Goal: Transaction & Acquisition: Book appointment/travel/reservation

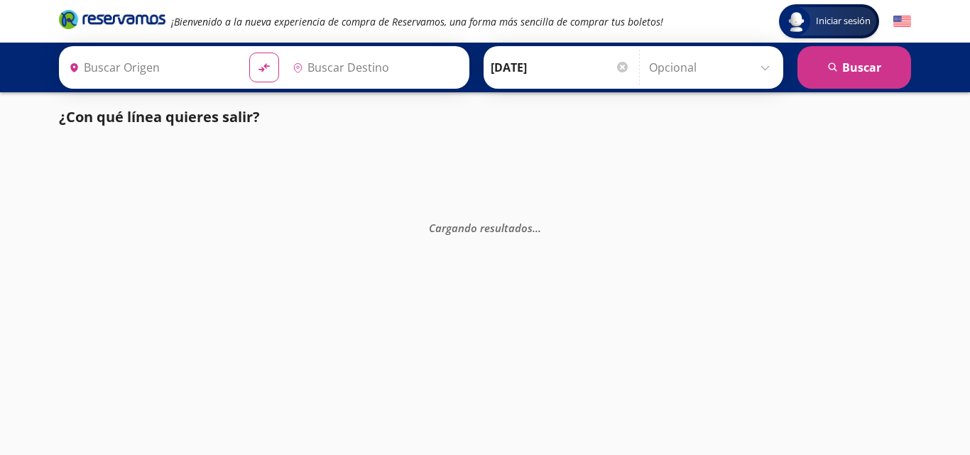
type input "[GEOGRAPHIC_DATA], [GEOGRAPHIC_DATA]"
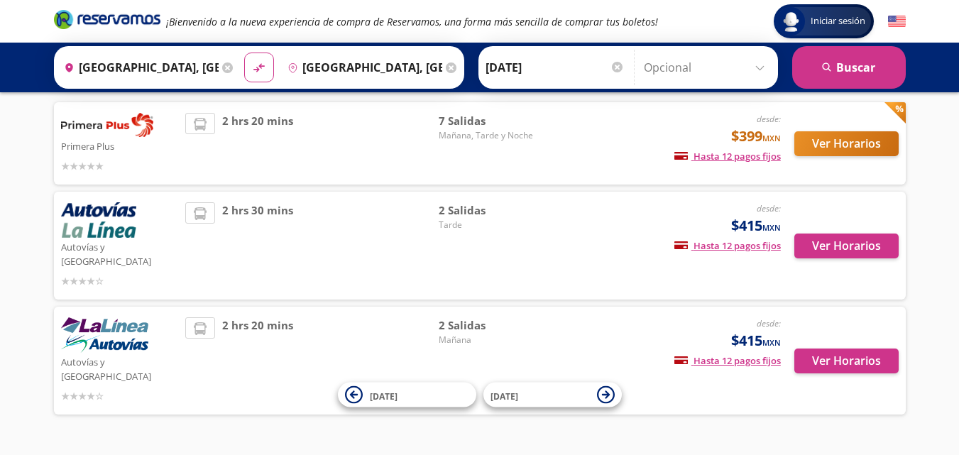
scroll to position [130, 0]
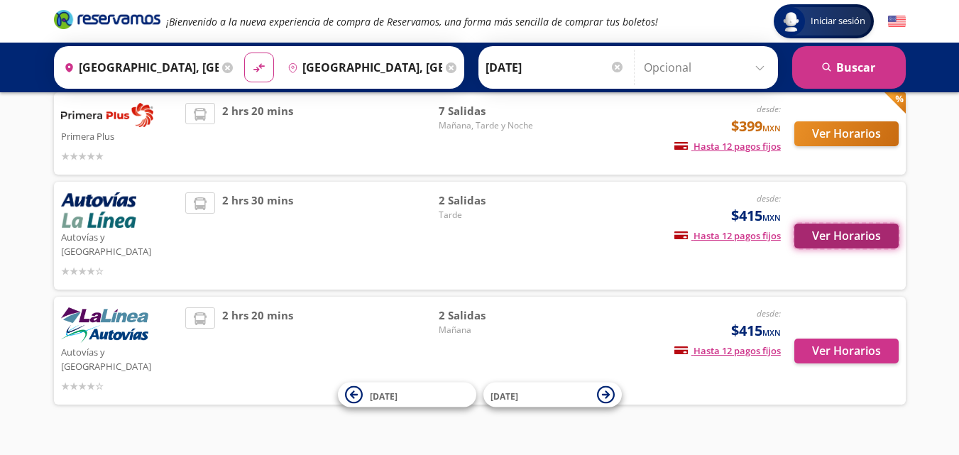
click at [819, 231] on button "Ver Horarios" at bounding box center [846, 236] width 104 height 25
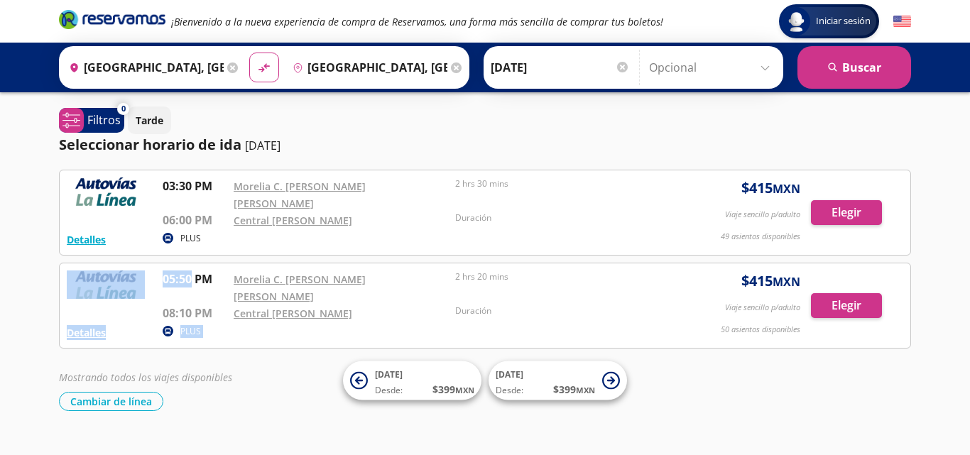
drag, startPoint x: 192, startPoint y: 263, endPoint x: 156, endPoint y: 261, distance: 35.6
click at [156, 270] on div "Detalles PLUS 05:50 PM Morelia C. [PERSON_NAME] [PERSON_NAME] 08:10 PM Central …" at bounding box center [485, 305] width 836 height 70
click at [161, 270] on div "Detalles PLUS 05:50 PM Morelia C. [PERSON_NAME] [PERSON_NAME] 08:10 PM Central …" at bounding box center [485, 305] width 836 height 70
drag, startPoint x: 165, startPoint y: 268, endPoint x: 194, endPoint y: 263, distance: 29.5
click at [194, 270] on p "05:50 PM" at bounding box center [195, 278] width 64 height 17
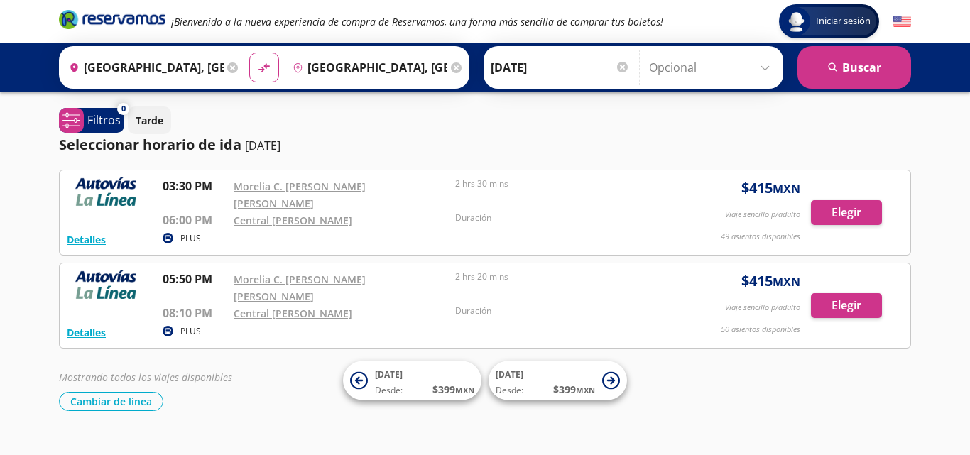
click at [229, 317] on div "Detalles PLUS 03:30 PM Morelia C. [PERSON_NAME] [PERSON_NAME] 06:00 PM Central …" at bounding box center [485, 290] width 852 height 241
click at [87, 232] on button "Detalles" at bounding box center [86, 239] width 39 height 15
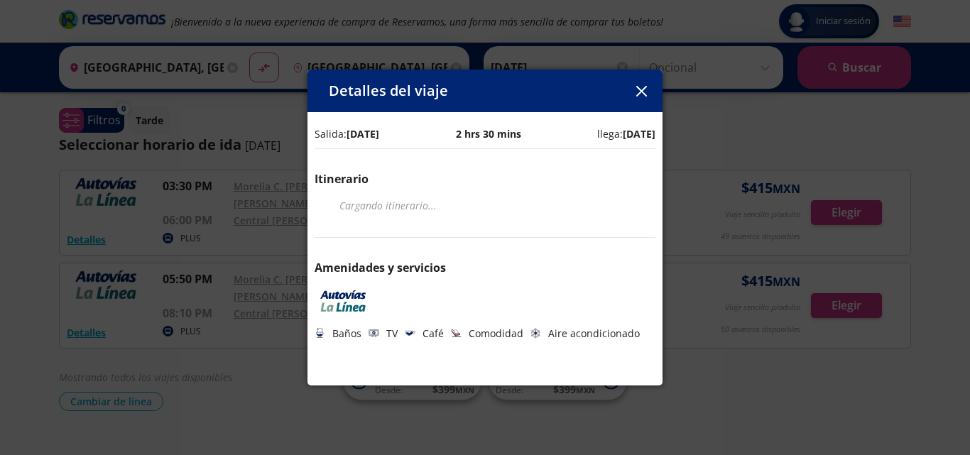
click at [217, 253] on div "Detalles del viaje Salida: [DATE] 2 hrs 30 mins llega: [DATE] Itinerario Cargan…" at bounding box center [485, 227] width 970 height 455
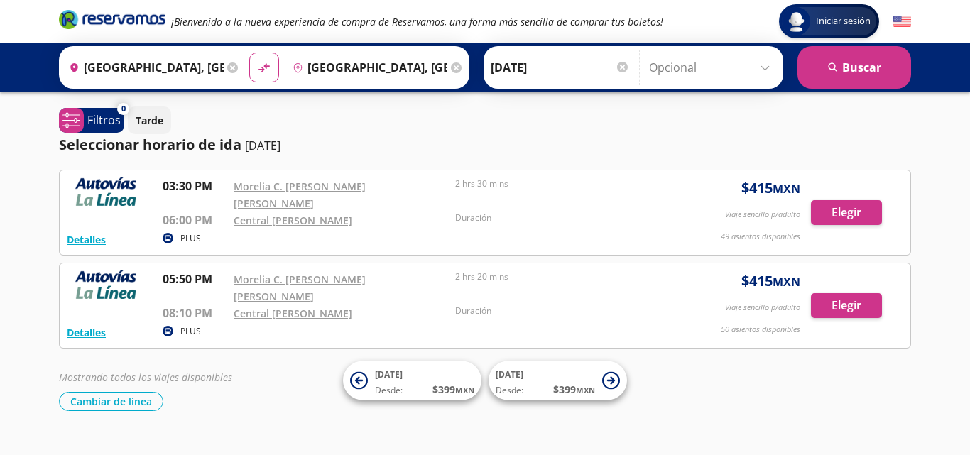
click at [37, 217] on div "Iniciar sesión Iniciar sesión ¡Bienvenido a la nueva experiencia de compra de R…" at bounding box center [485, 241] width 970 height 482
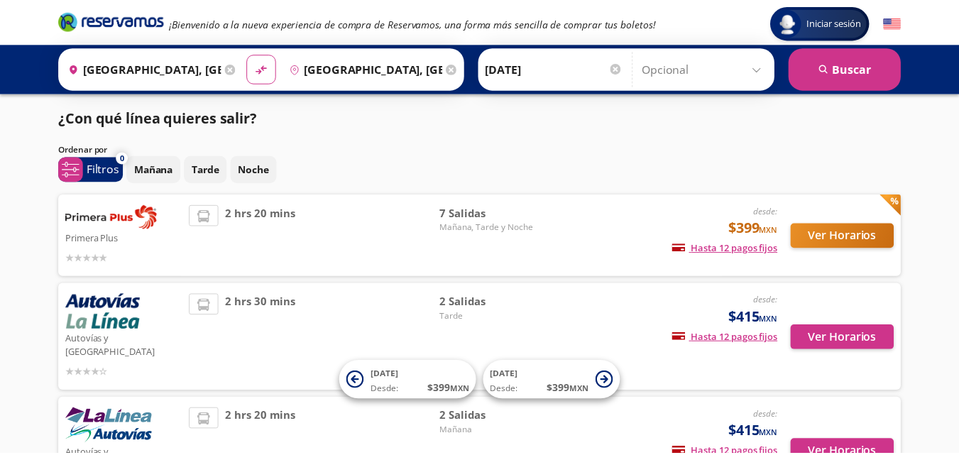
scroll to position [102, 0]
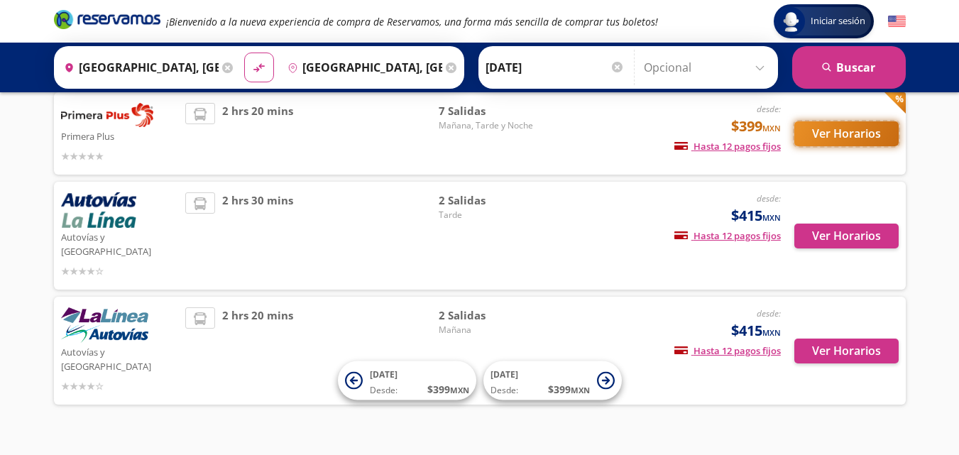
click at [849, 146] on button "Ver Horarios" at bounding box center [846, 133] width 104 height 25
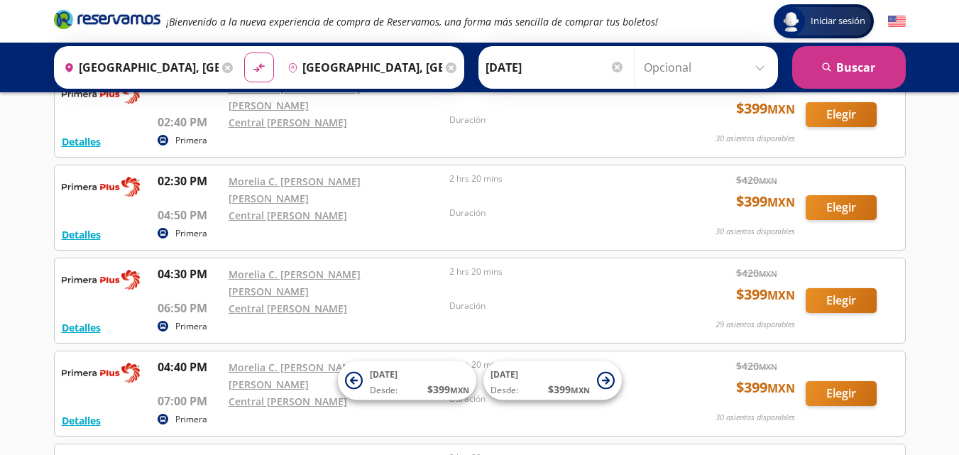
scroll to position [355, 0]
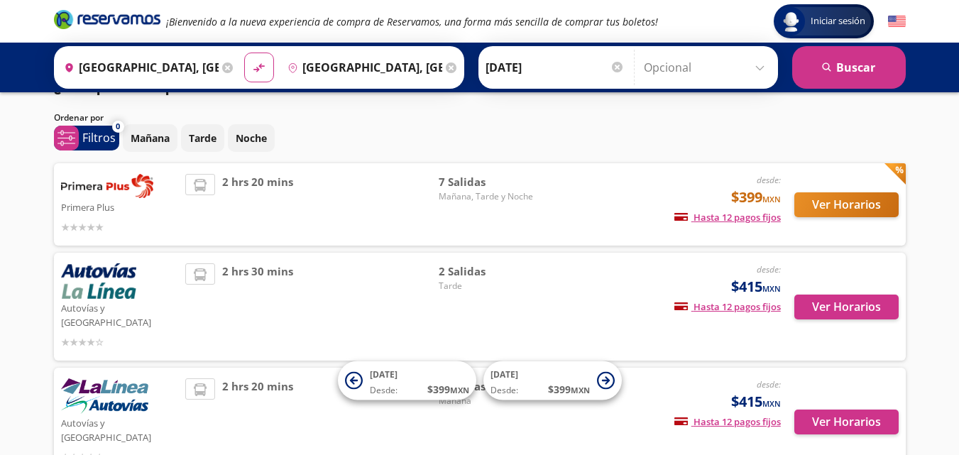
scroll to position [102, 0]
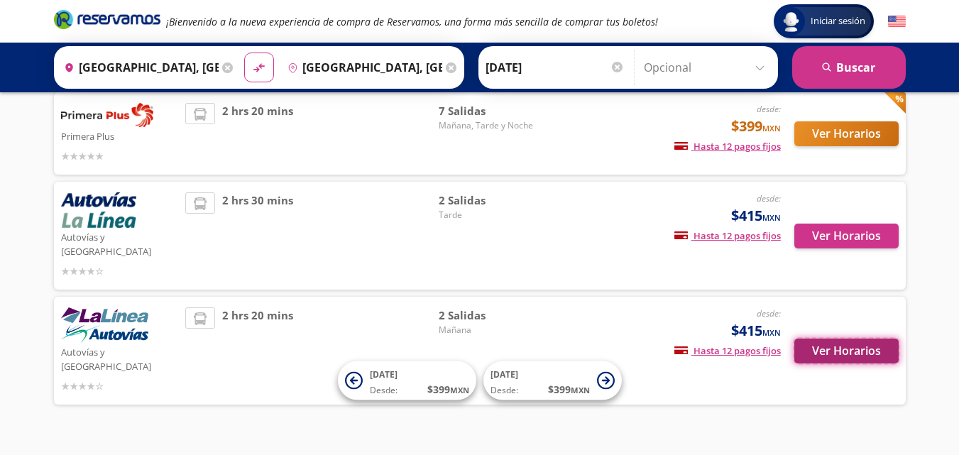
click at [853, 339] on button "Ver Horarios" at bounding box center [846, 351] width 104 height 25
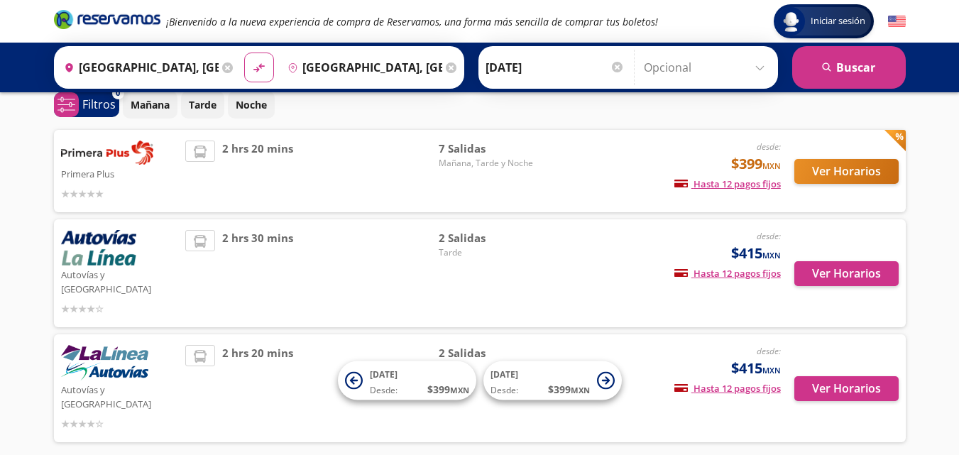
scroll to position [31, 0]
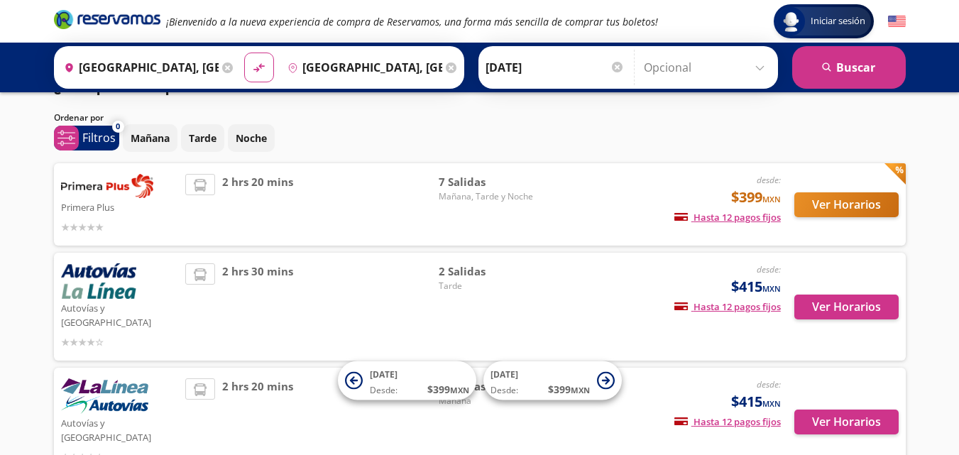
drag, startPoint x: 730, startPoint y: 285, endPoint x: 761, endPoint y: 291, distance: 31.2
click at [761, 291] on span "$415 MXN" at bounding box center [756, 286] width 50 height 21
click at [333, 282] on div "2 hrs 30 mins" at bounding box center [311, 306] width 253 height 87
